Goal: Ask a question

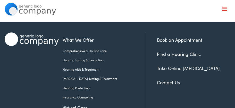
scroll to position [9, 0]
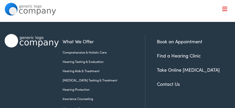
click at [164, 84] on link "Contact Us" at bounding box center [168, 84] width 23 height 6
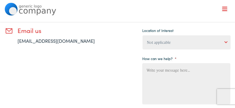
scroll to position [134, 0]
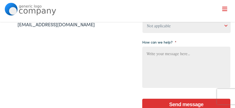
click at [195, 58] on textarea "How can we help? *" at bounding box center [186, 67] width 88 height 41
type textarea "are you open [DATE]"
click at [200, 103] on input "Send message" at bounding box center [186, 104] width 88 height 11
click at [202, 108] on input "Send message" at bounding box center [186, 104] width 88 height 11
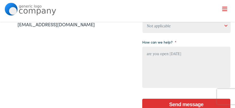
click at [193, 46] on li "How can we help? * are you open [DATE]" at bounding box center [186, 63] width 88 height 51
click at [203, 62] on textarea "are you open [DATE]" at bounding box center [186, 67] width 88 height 41
click at [226, 26] on select "Not applicable [PERSON_NAME] [MEDICAL_DATA], Seguin Estes [MEDICAL_DATA], San […" at bounding box center [187, 26] width 88 height 14
drag, startPoint x: 101, startPoint y: 23, endPoint x: 104, endPoint y: 2, distance: 21.6
click at [103, 15] on body "Contact Us - Alpaca [MEDICAL_DATA] Skip to Main Content Menu Close Schedule an …" at bounding box center [117, 88] width 235 height 444
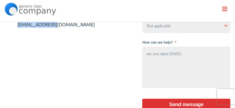
click at [53, 10] on img at bounding box center [31, 9] width 52 height 13
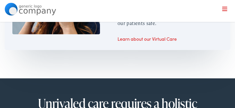
scroll to position [258, 0]
